Goal: Information Seeking & Learning: Compare options

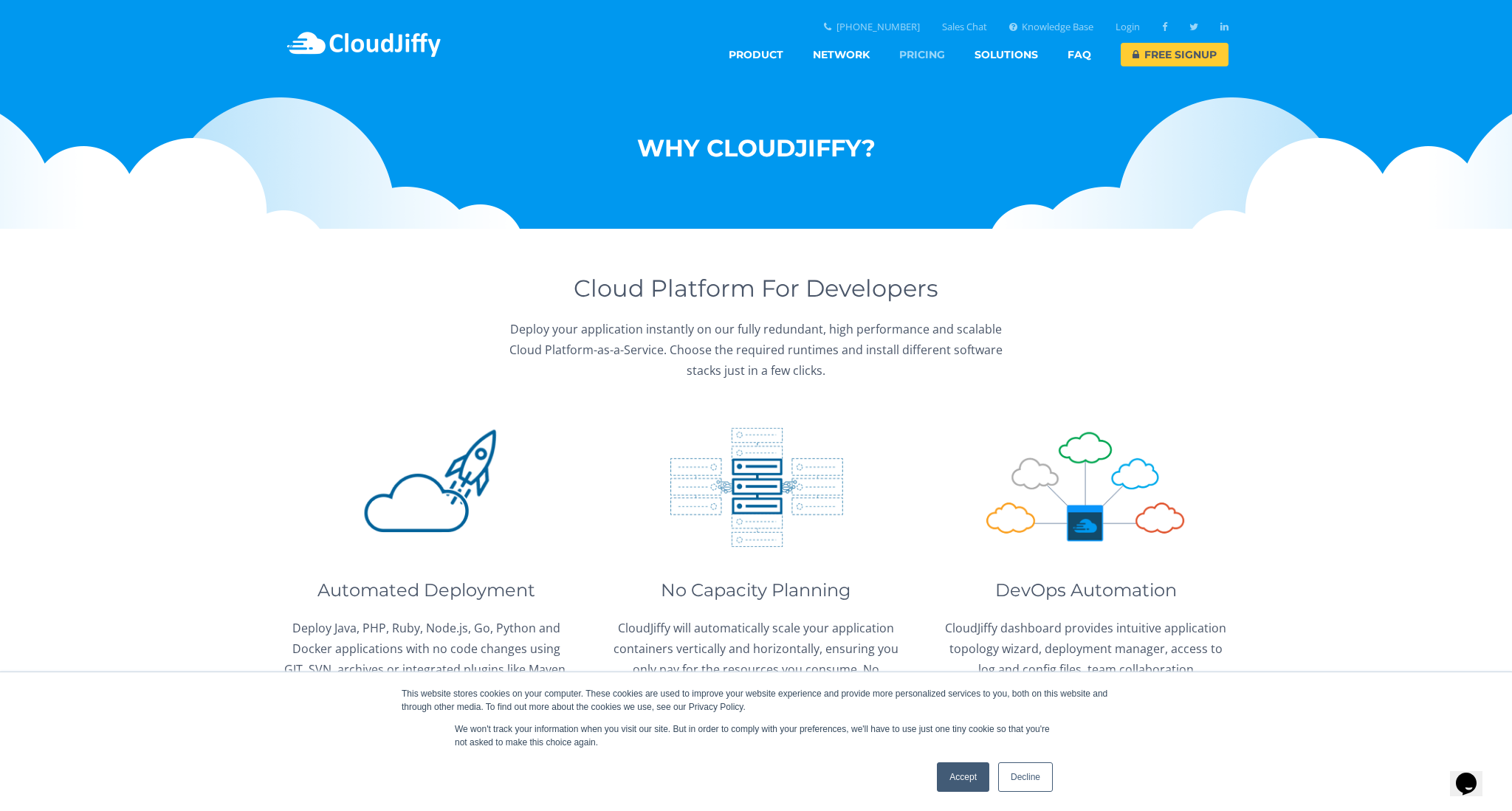
click at [912, 54] on link "Pricing" at bounding box center [922, 54] width 46 height 24
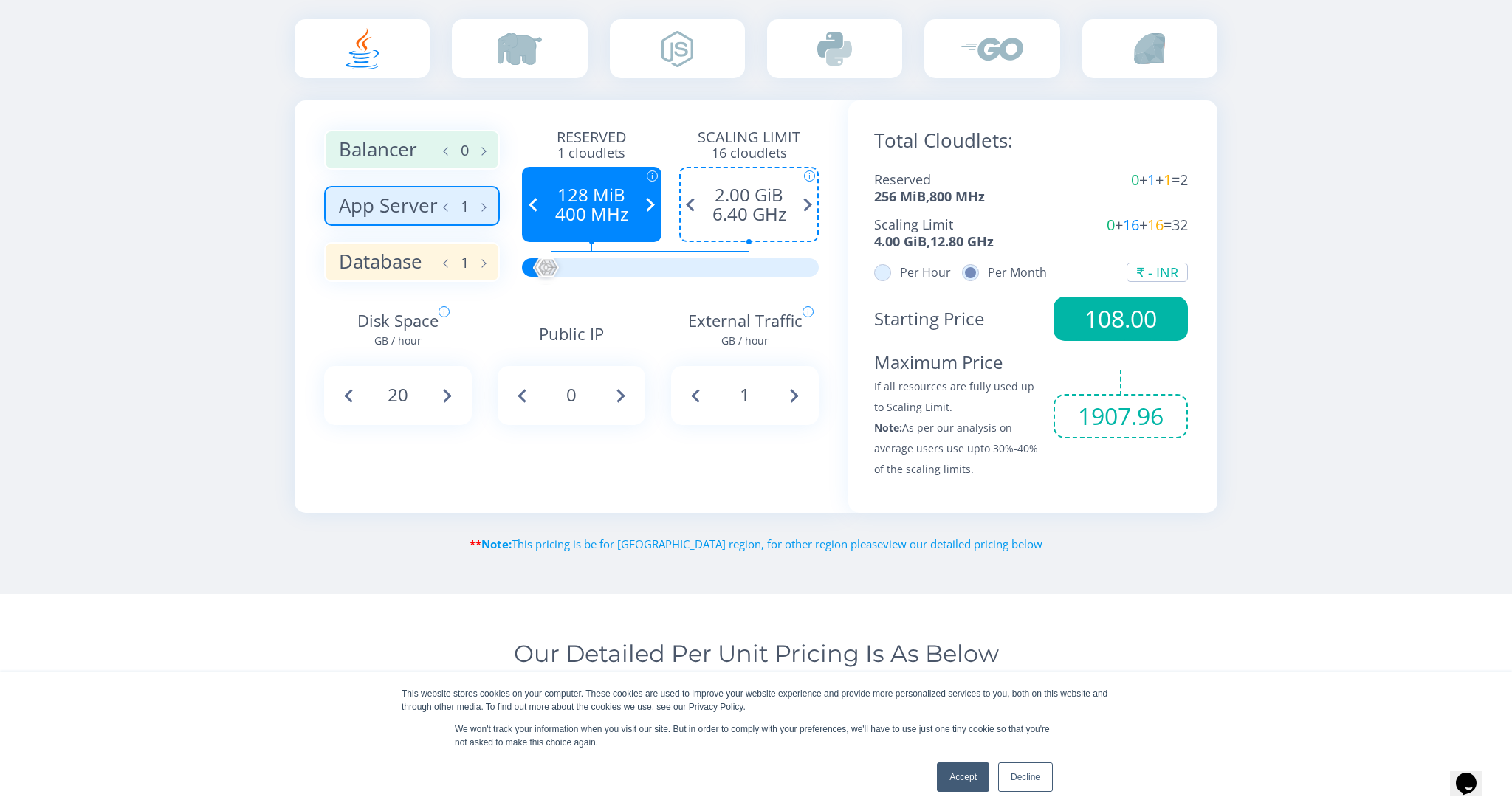
scroll to position [909, 0]
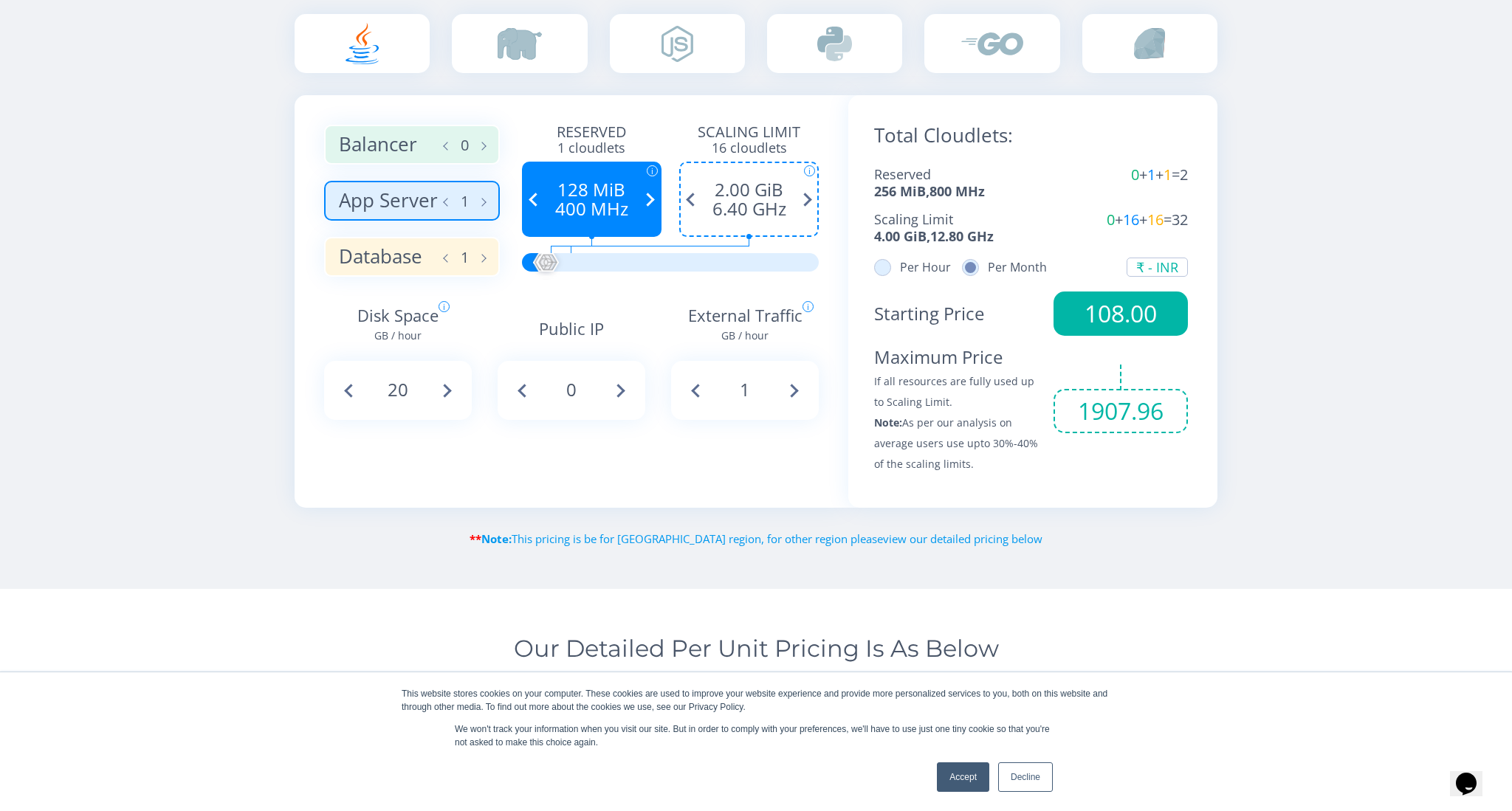
click at [888, 271] on label "Per Hour" at bounding box center [912, 266] width 76 height 12
click at [0, 0] on input "Per Hour" at bounding box center [0, 0] width 0 height 0
click at [986, 273] on label "Per Month" at bounding box center [1005, 266] width 85 height 12
click at [0, 0] on input "Per Month" at bounding box center [0, 0] width 0 height 0
click at [1167, 266] on div "₹ - INR" at bounding box center [1157, 266] width 42 height 13
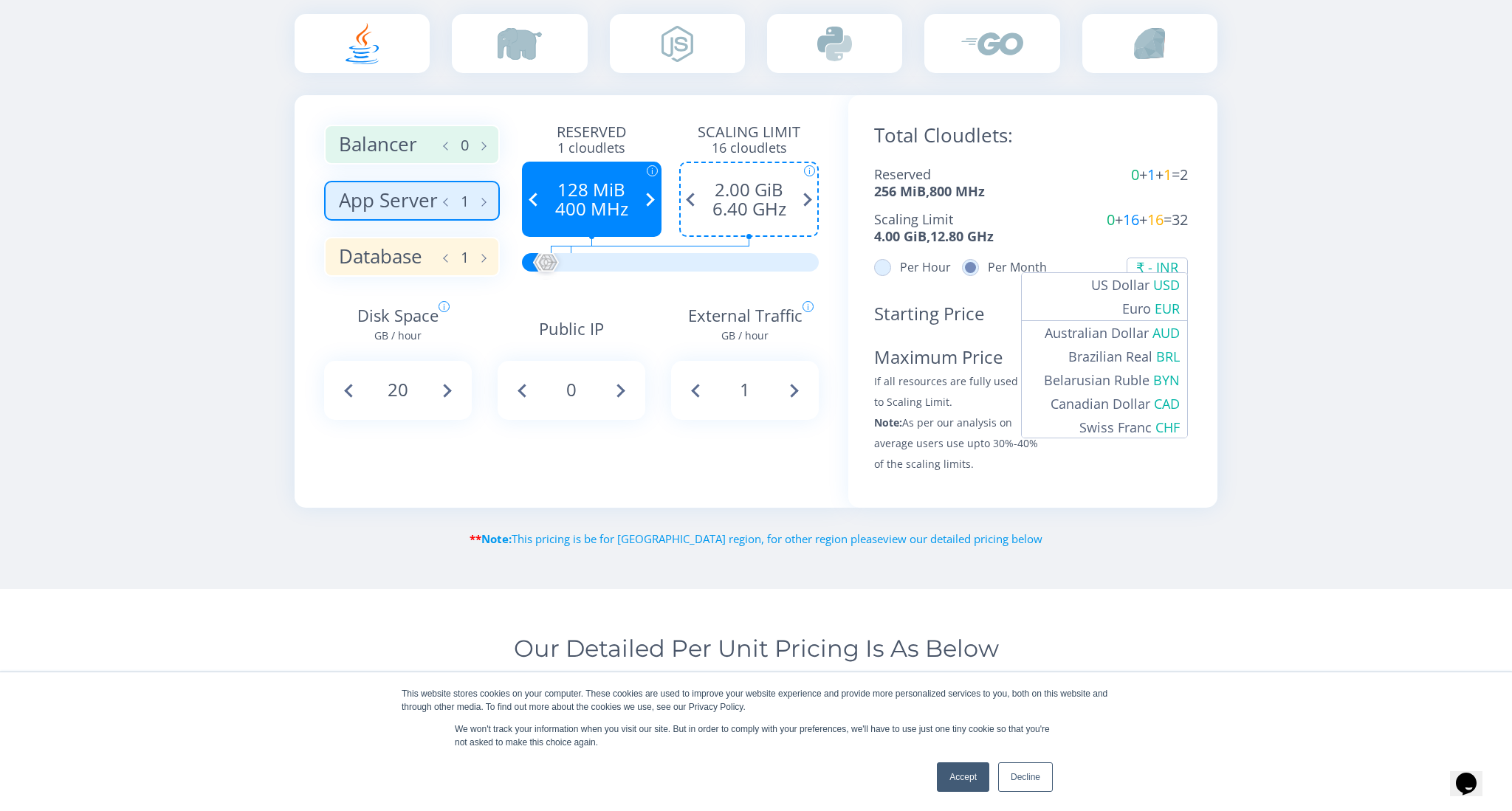
click at [1168, 264] on div "₹ - INR" at bounding box center [1157, 266] width 42 height 13
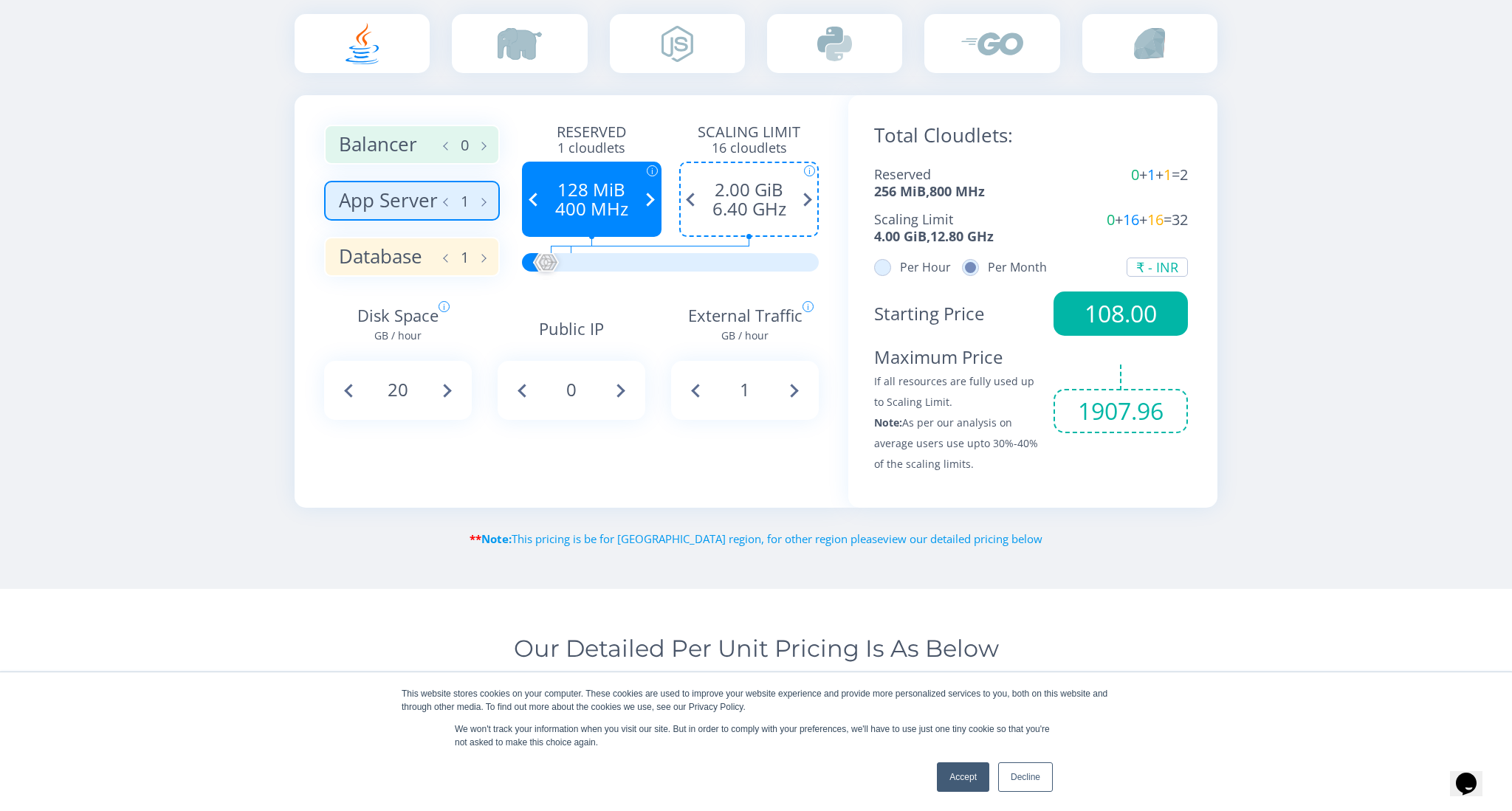
click at [1211, 251] on div "Total Cloudlets: Reserved 256 MiB , 800 MHz 0 + 1 + 1 = 2 Scaling Limit 4.00 Gi…" at bounding box center [1032, 301] width 369 height 413
click at [1093, 407] on span "1907.96" at bounding box center [1120, 411] width 134 height 44
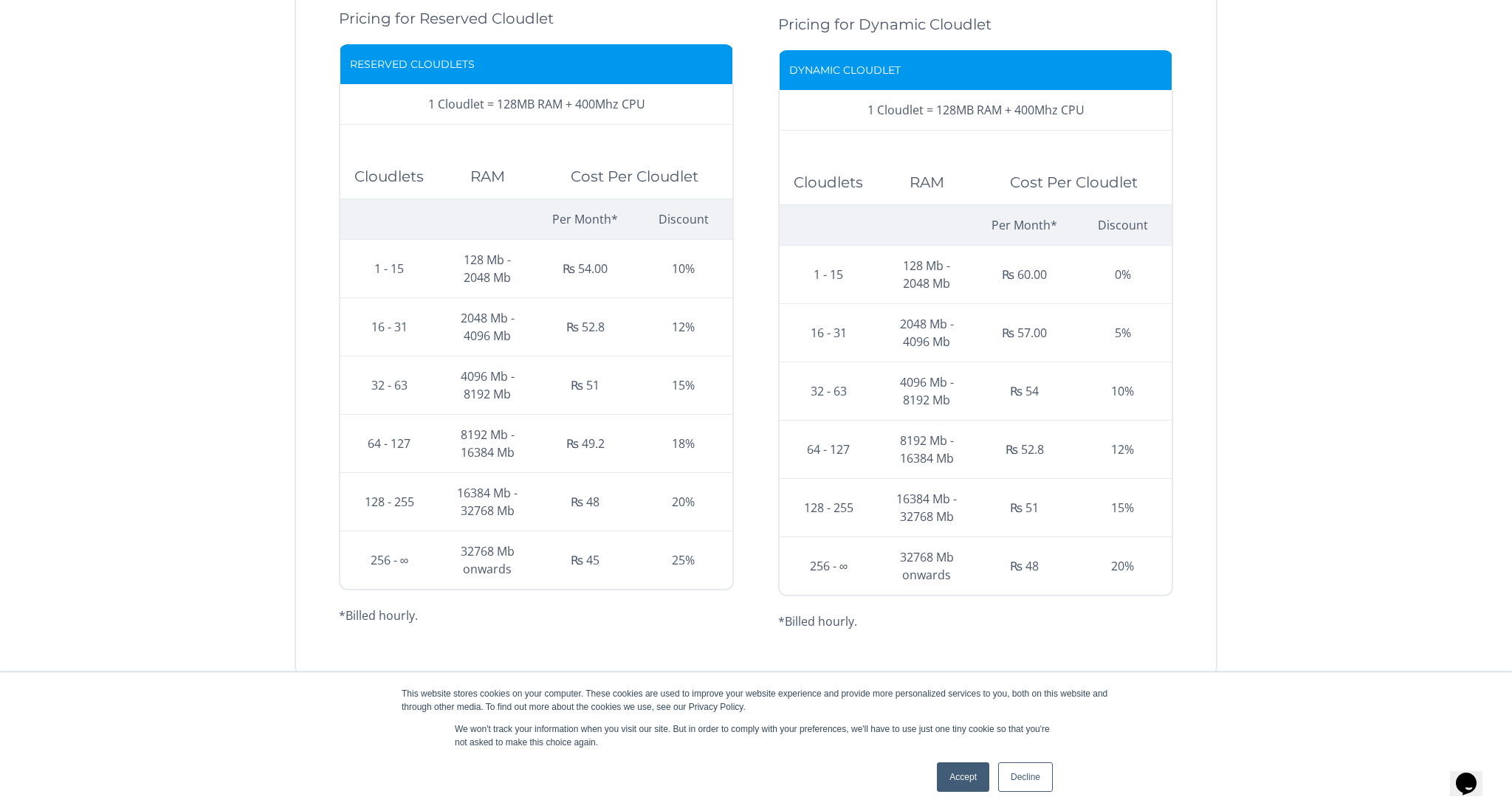
scroll to position [2066, 0]
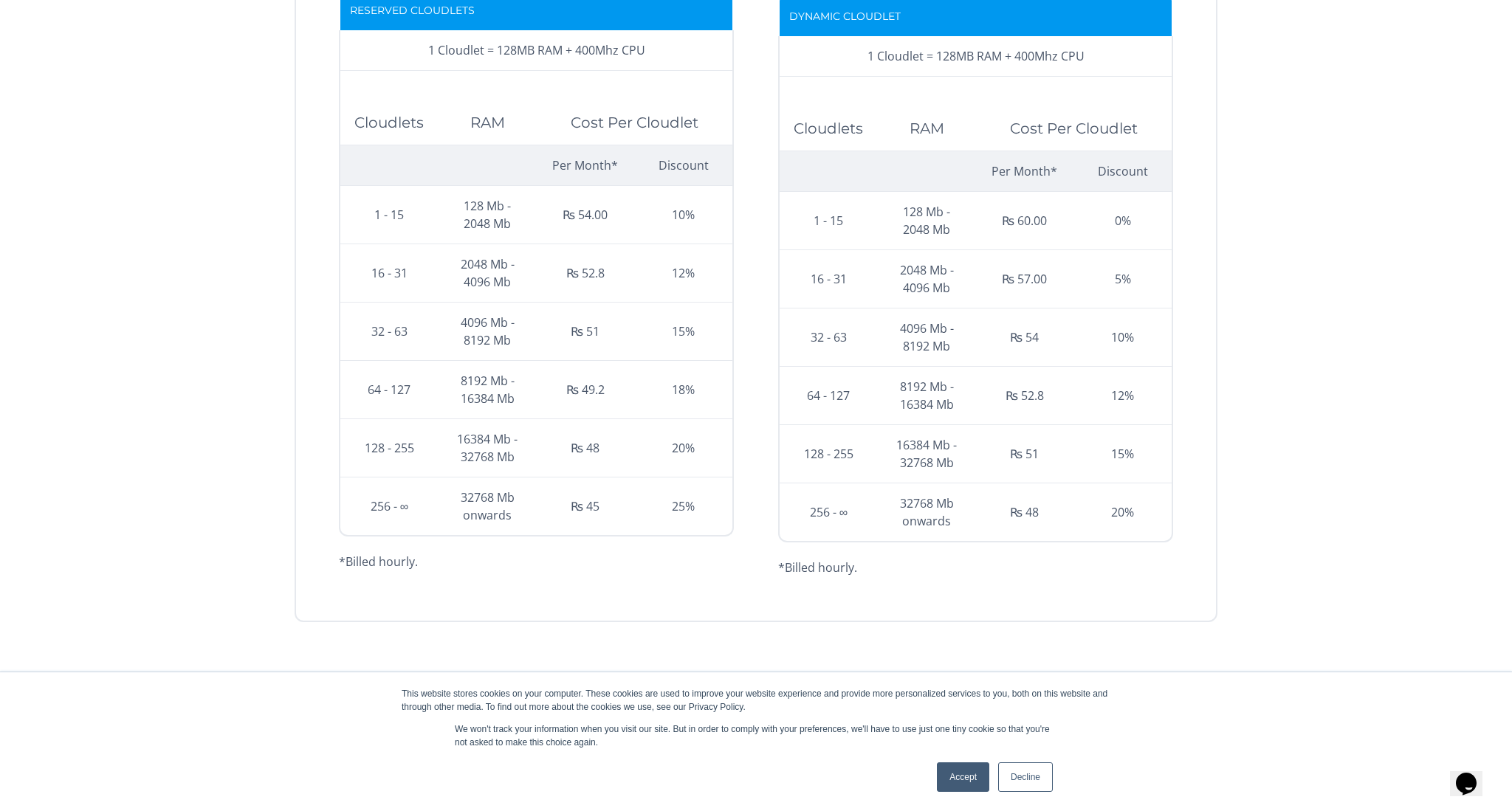
click at [594, 208] on td "Cloudlet Cost Per Month* ₨ 54.00" at bounding box center [585, 215] width 99 height 59
click at [586, 452] on td "Cloudlet Cost Per Month* ₨ 48" at bounding box center [585, 449] width 99 height 59
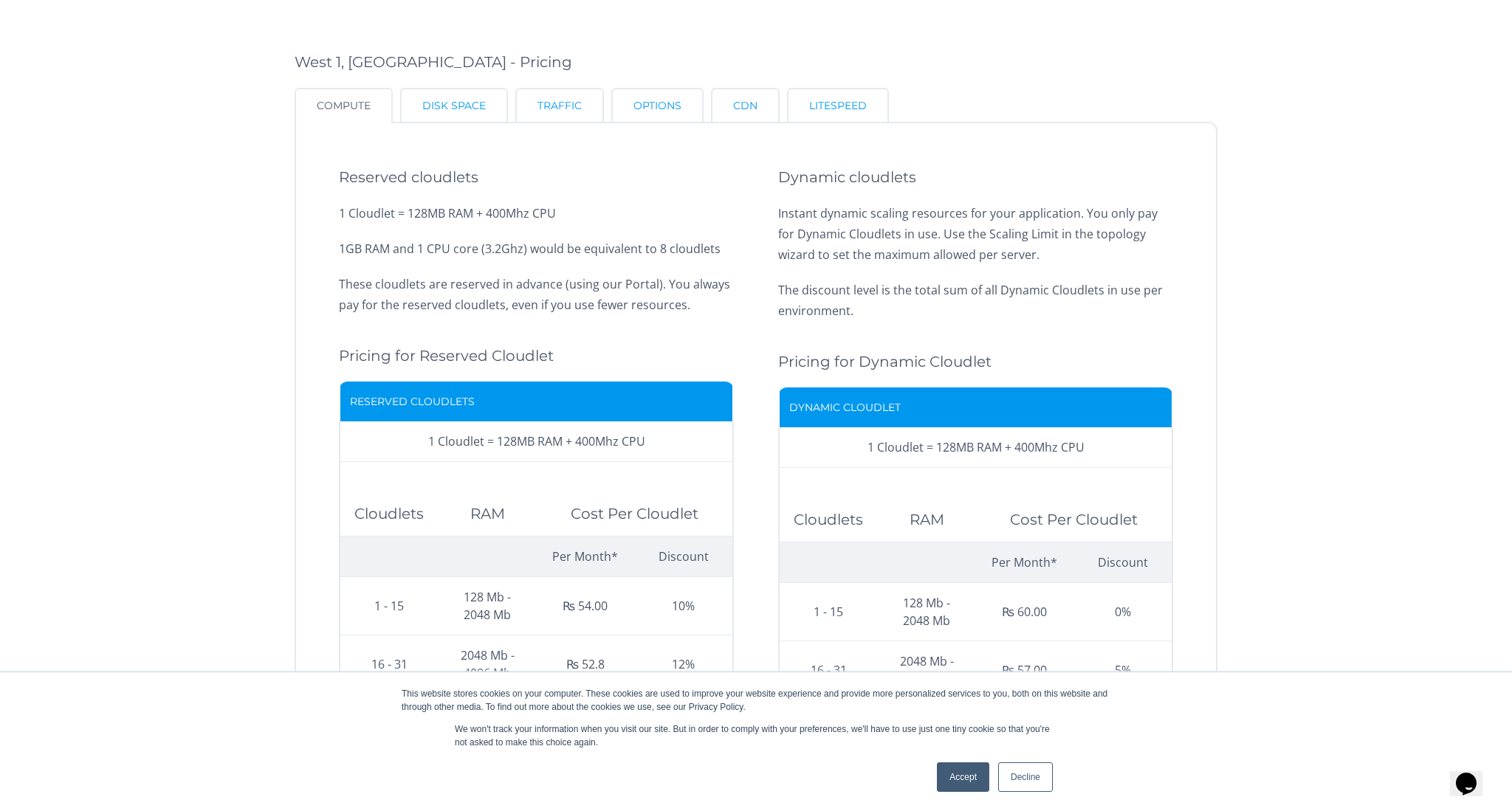
scroll to position [1675, 0]
click at [503, 439] on td "Cloudlets 1 Cloudlet = 128MB RAM + 400Mhz CPU" at bounding box center [536, 441] width 392 height 41
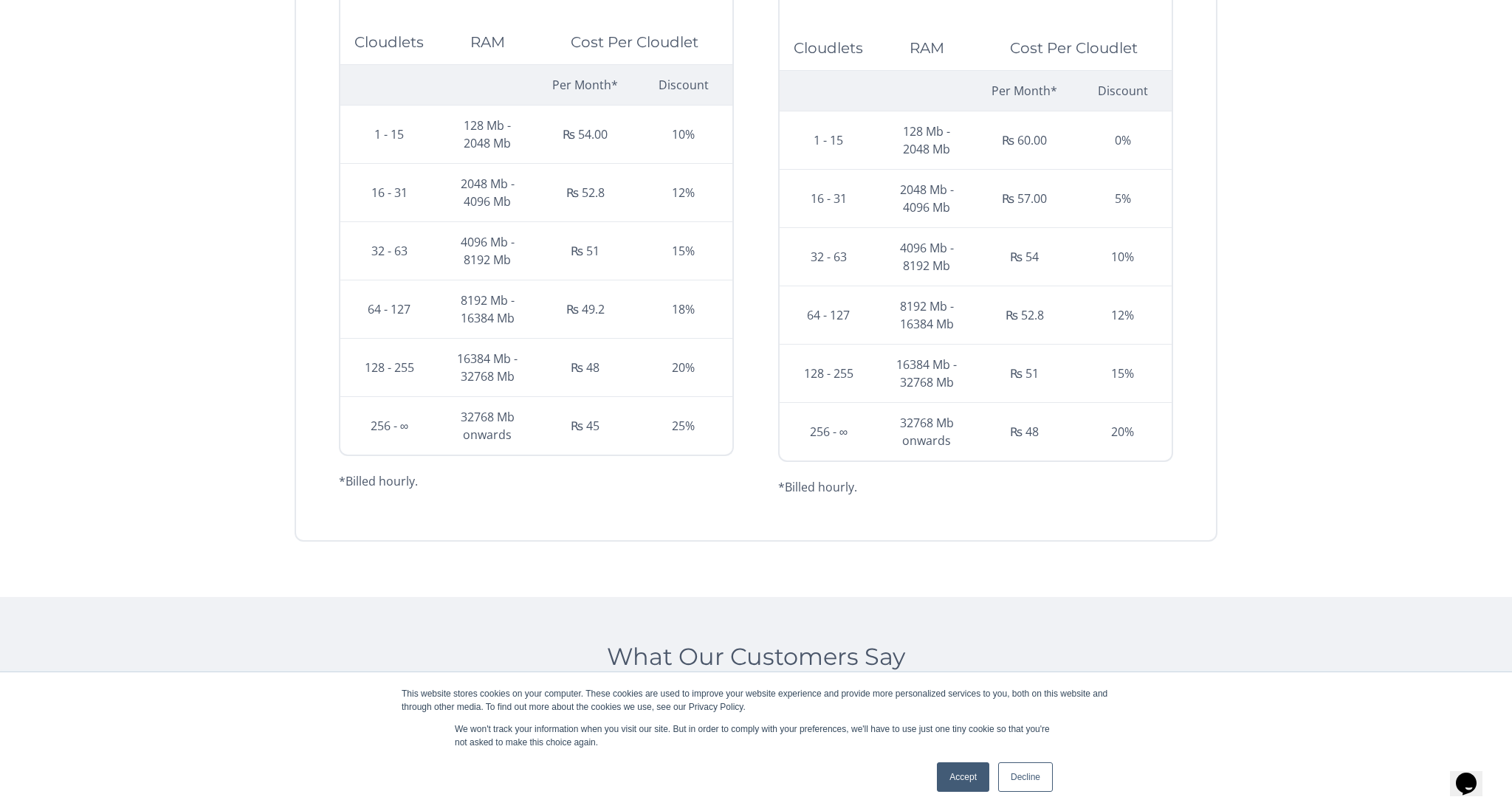
scroll to position [2151, 0]
click at [570, 411] on td "Cloudlet Cost Per Month* ₨ 45" at bounding box center [585, 421] width 99 height 58
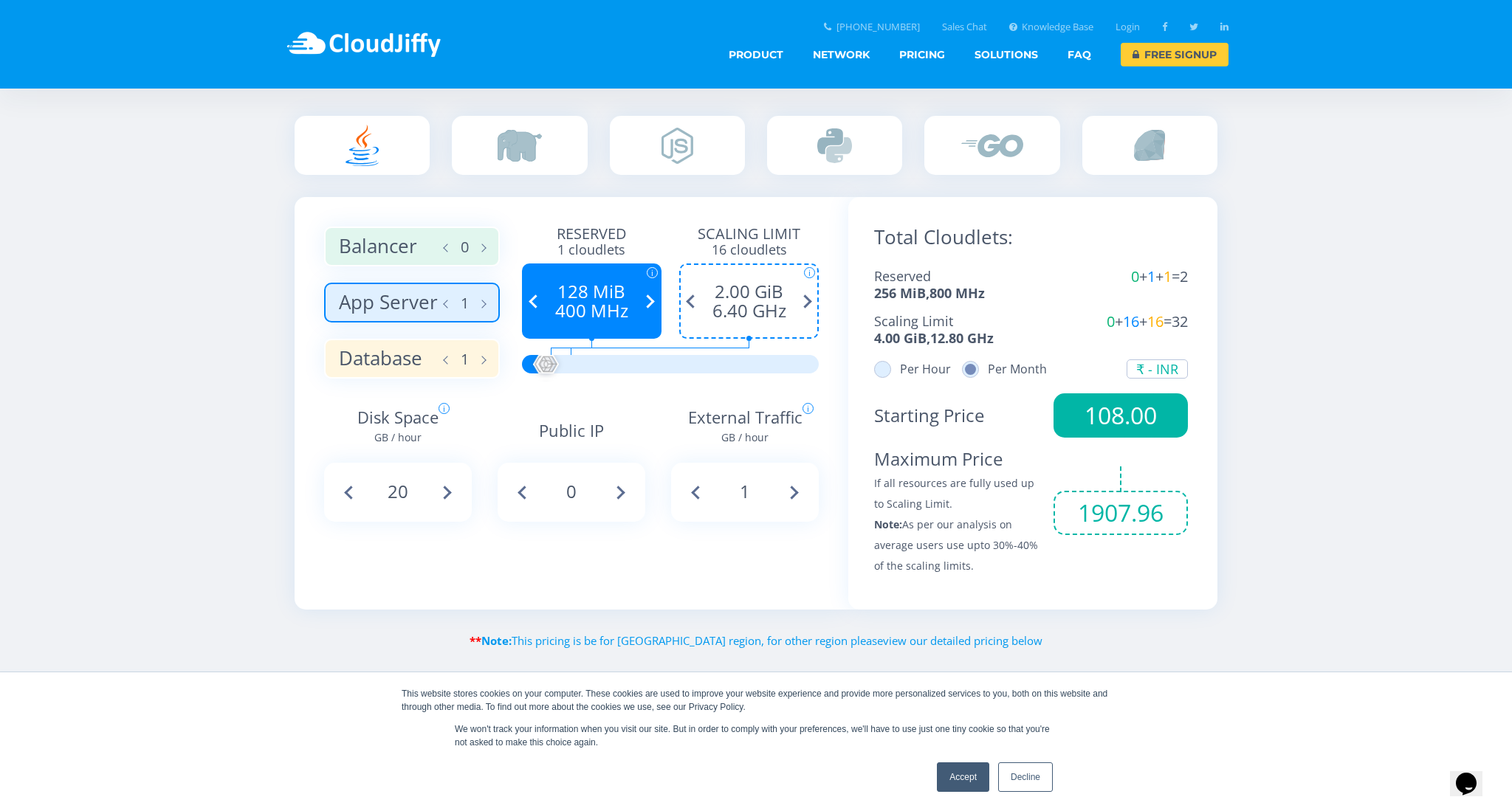
scroll to position [794, 0]
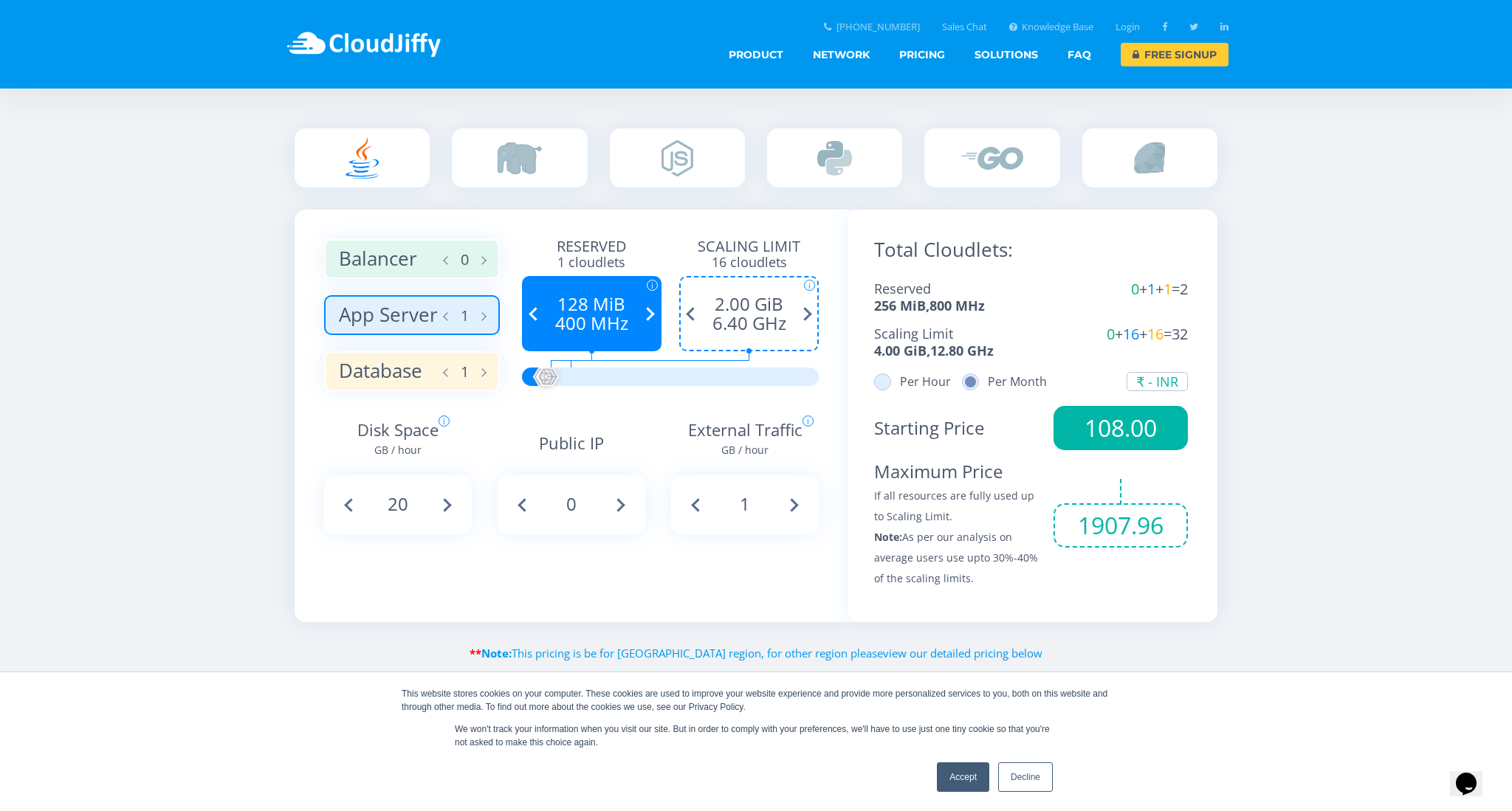
click at [1126, 429] on span "108.00" at bounding box center [1120, 428] width 134 height 44
click at [1126, 428] on span "108.00" at bounding box center [1120, 428] width 134 height 44
click at [855, 153] on label at bounding box center [834, 158] width 135 height 59
click at [0, 0] on input "radio" at bounding box center [0, 0] width 0 height 0
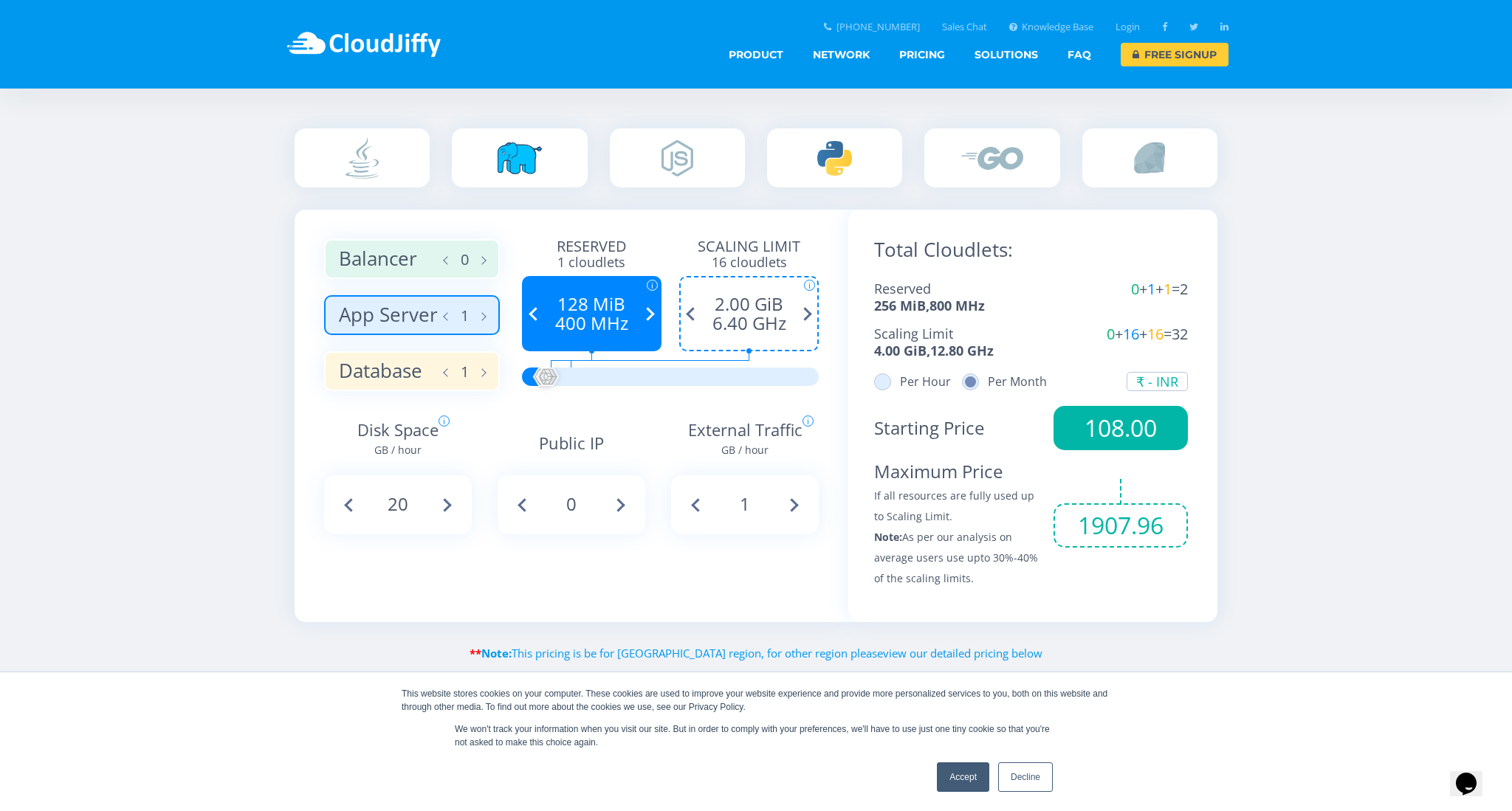
click at [513, 142] on img at bounding box center [520, 158] width 44 height 32
click at [0, 0] on input "radio" at bounding box center [0, 0] width 0 height 0
click at [400, 163] on label at bounding box center [362, 158] width 135 height 59
click at [0, 0] on input "radio" at bounding box center [0, 0] width 0 height 0
